Goal: Task Accomplishment & Management: Manage account settings

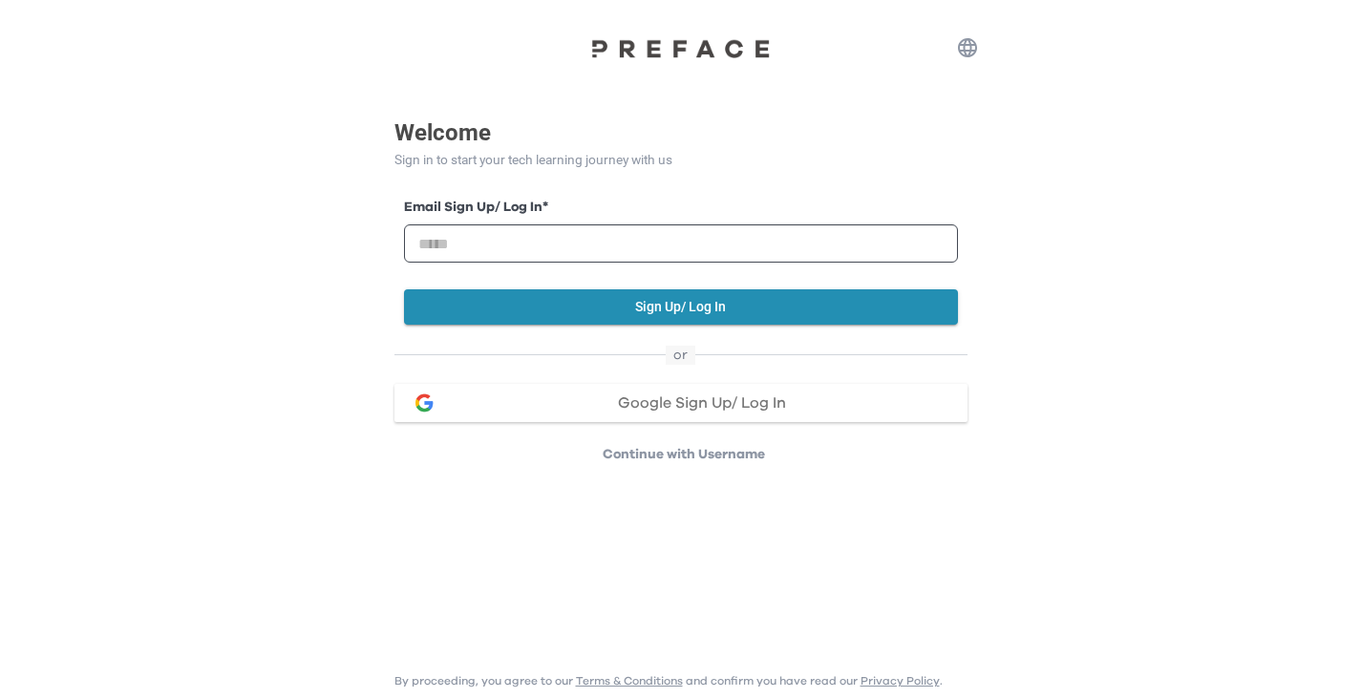
click at [730, 457] on p "Continue with Username" at bounding box center [683, 454] width 567 height 19
click at [647, 400] on span "Google Sign Up/ Log In" at bounding box center [702, 402] width 168 height 15
